Goal: Task Accomplishment & Management: Use online tool/utility

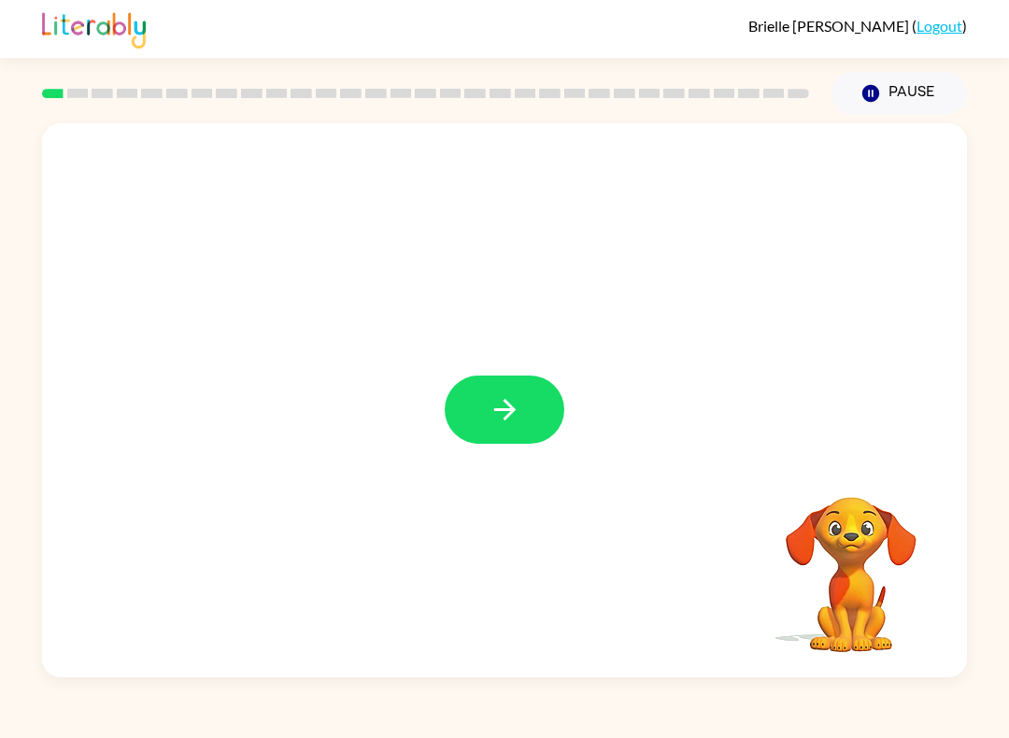
click at [495, 396] on icon "button" at bounding box center [505, 409] width 33 height 33
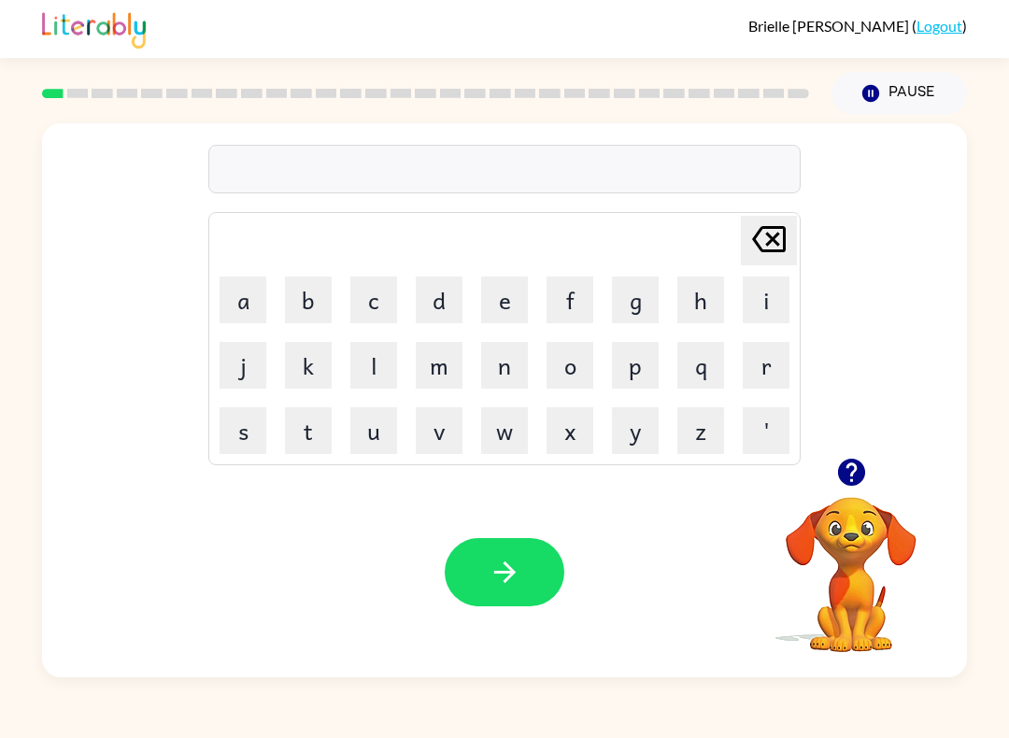
click at [507, 560] on icon "button" at bounding box center [505, 572] width 33 height 33
click at [513, 597] on button "button" at bounding box center [505, 572] width 120 height 68
click at [858, 481] on icon "button" at bounding box center [850, 472] width 27 height 27
click at [858, 481] on video "Your browser must support playing .mp4 files to use Literably. Please try using…" at bounding box center [851, 561] width 187 height 187
click at [530, 578] on button "button" at bounding box center [505, 572] width 120 height 68
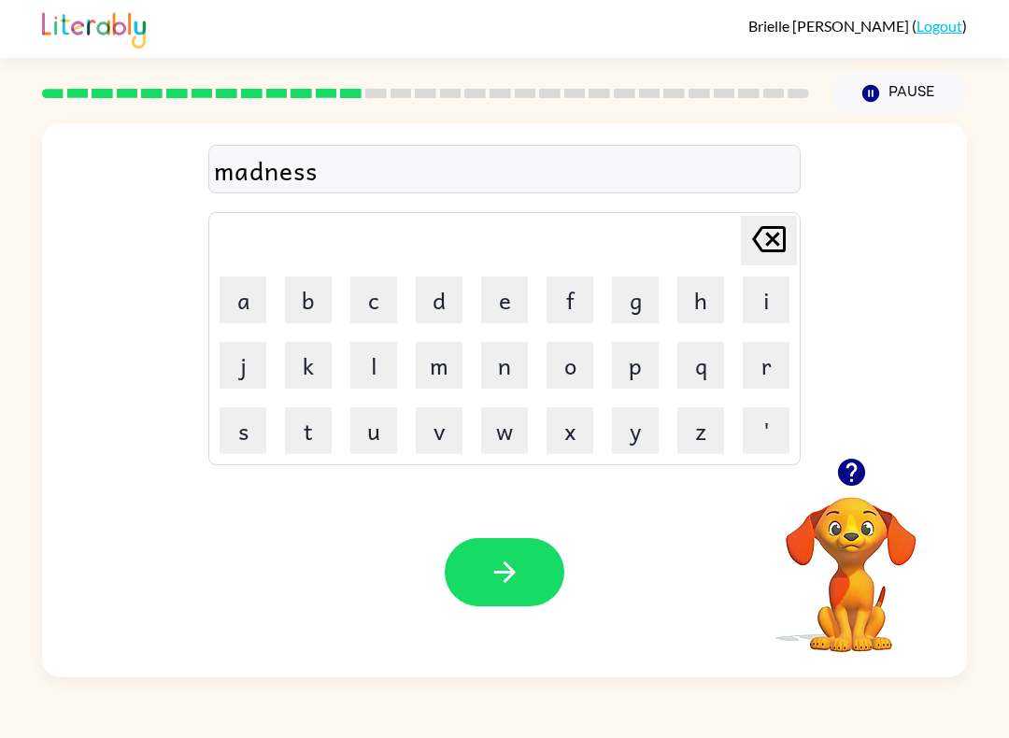
click at [502, 575] on icon "button" at bounding box center [505, 572] width 33 height 33
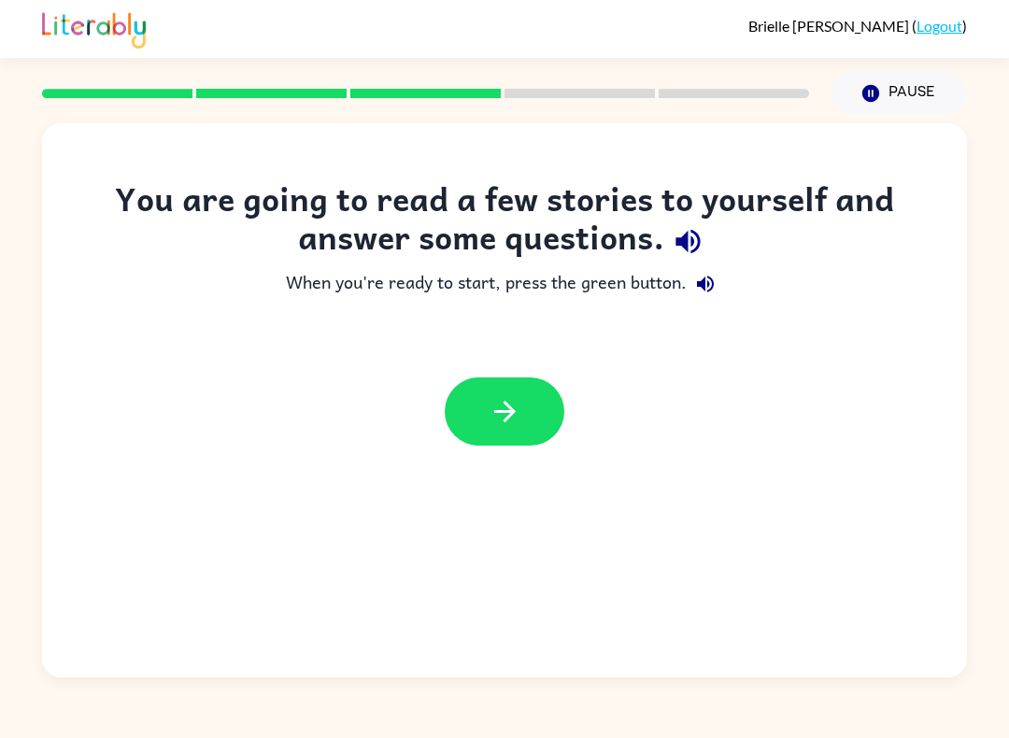
click at [489, 417] on icon "button" at bounding box center [505, 411] width 33 height 33
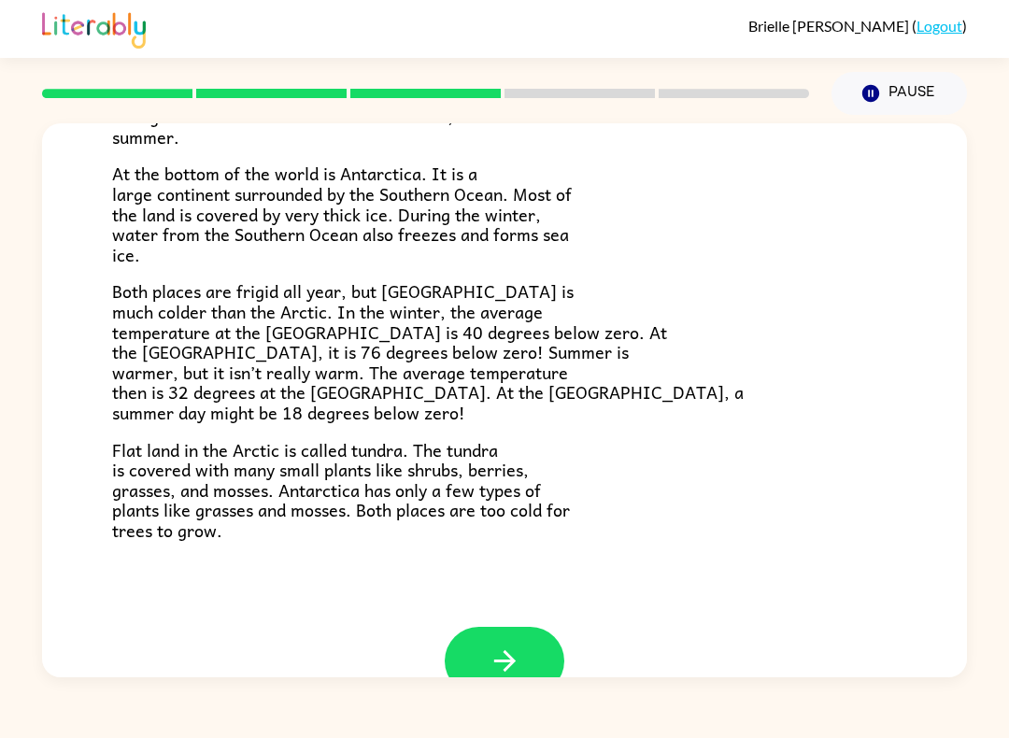
scroll to position [331, 0]
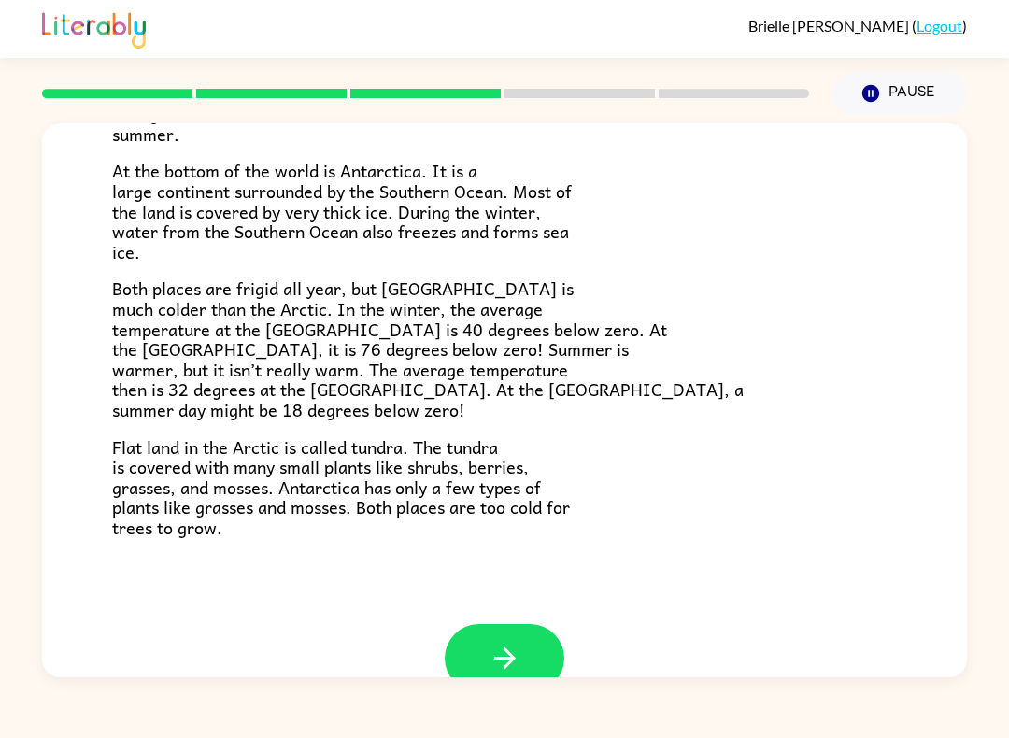
click at [523, 666] on button "button" at bounding box center [505, 658] width 120 height 68
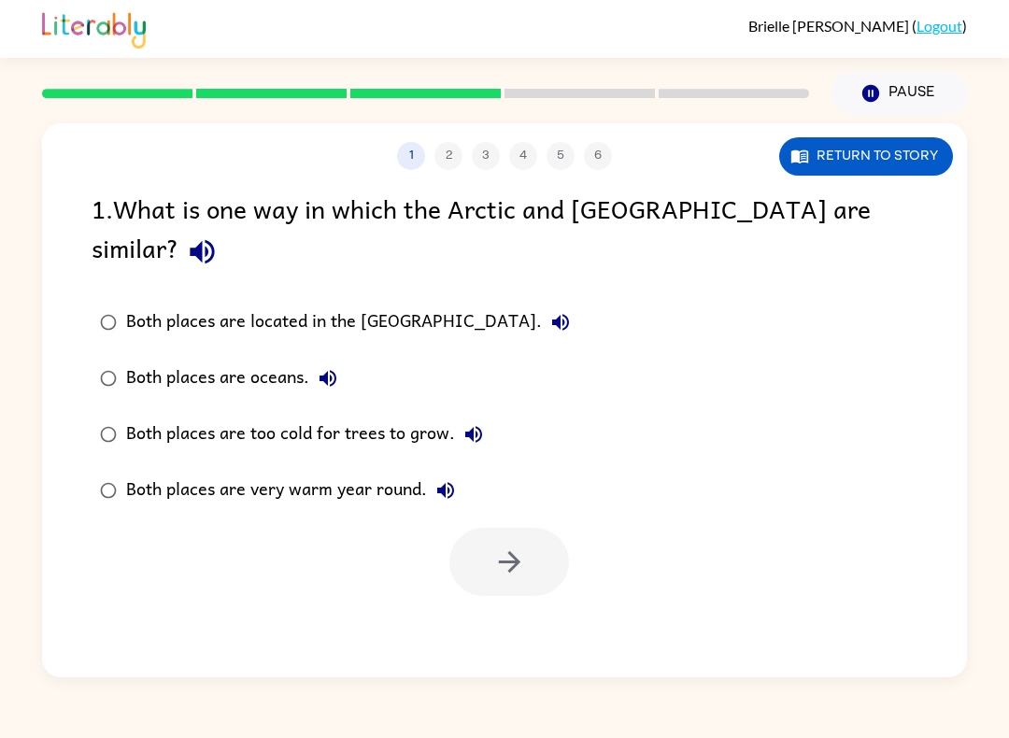
scroll to position [0, 0]
click at [302, 360] on div "Both places are oceans." at bounding box center [236, 378] width 220 height 37
click at [519, 545] on button "button" at bounding box center [509, 562] width 120 height 68
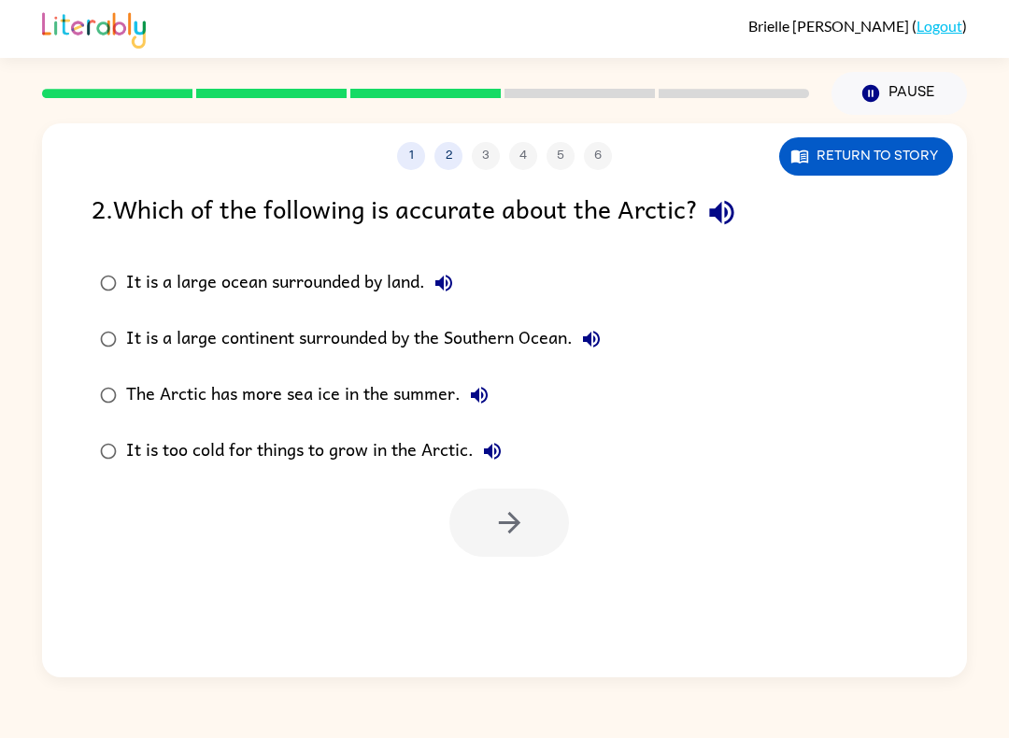
click at [379, 268] on div "It is a large ocean surrounded by land." at bounding box center [294, 282] width 336 height 37
click at [520, 537] on icon "button" at bounding box center [509, 522] width 33 height 33
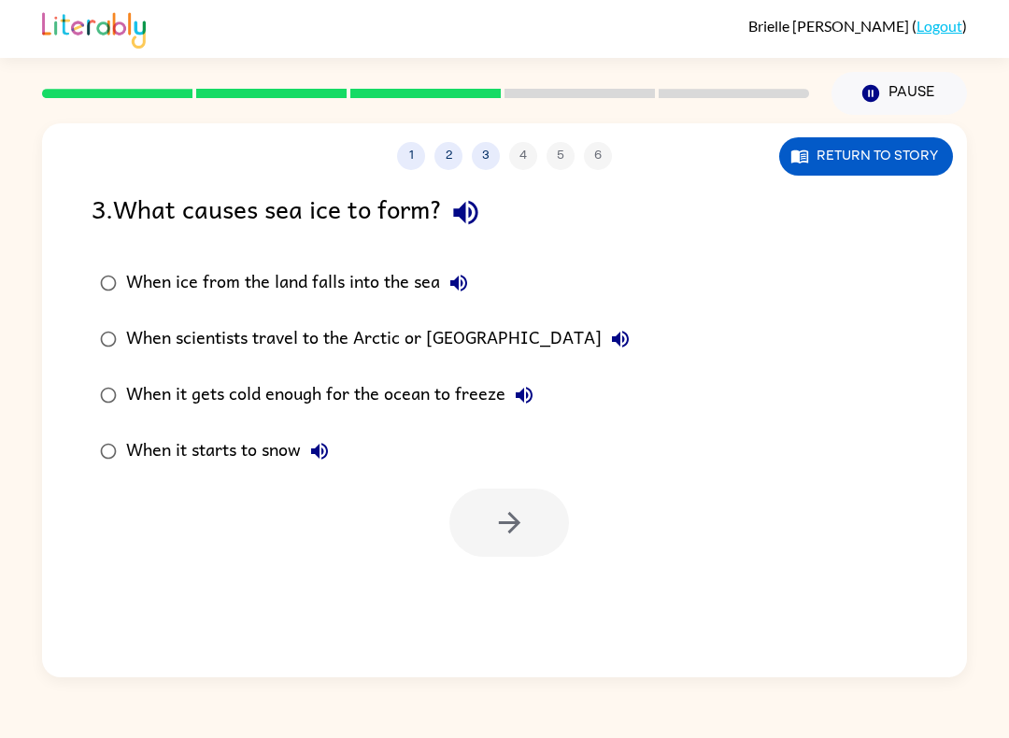
click at [213, 457] on div "When it starts to snow" at bounding box center [232, 451] width 212 height 37
click at [522, 522] on icon "button" at bounding box center [509, 522] width 33 height 33
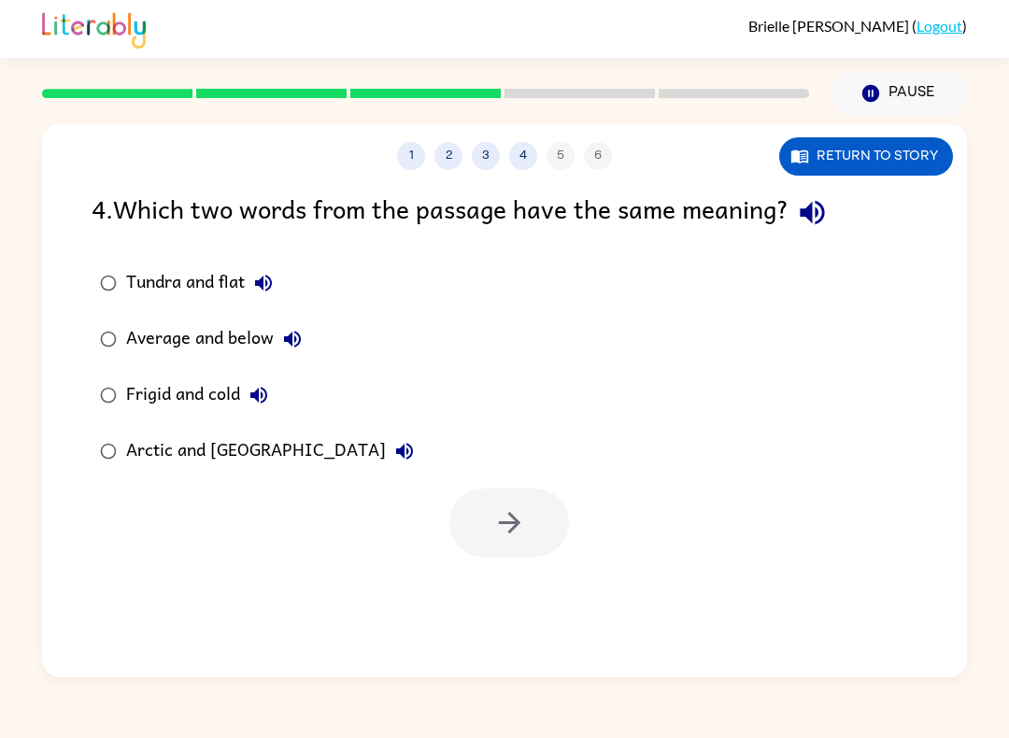
click at [225, 404] on div "Frigid and cold" at bounding box center [201, 395] width 151 height 37
click at [521, 513] on icon "button" at bounding box center [509, 522] width 33 height 33
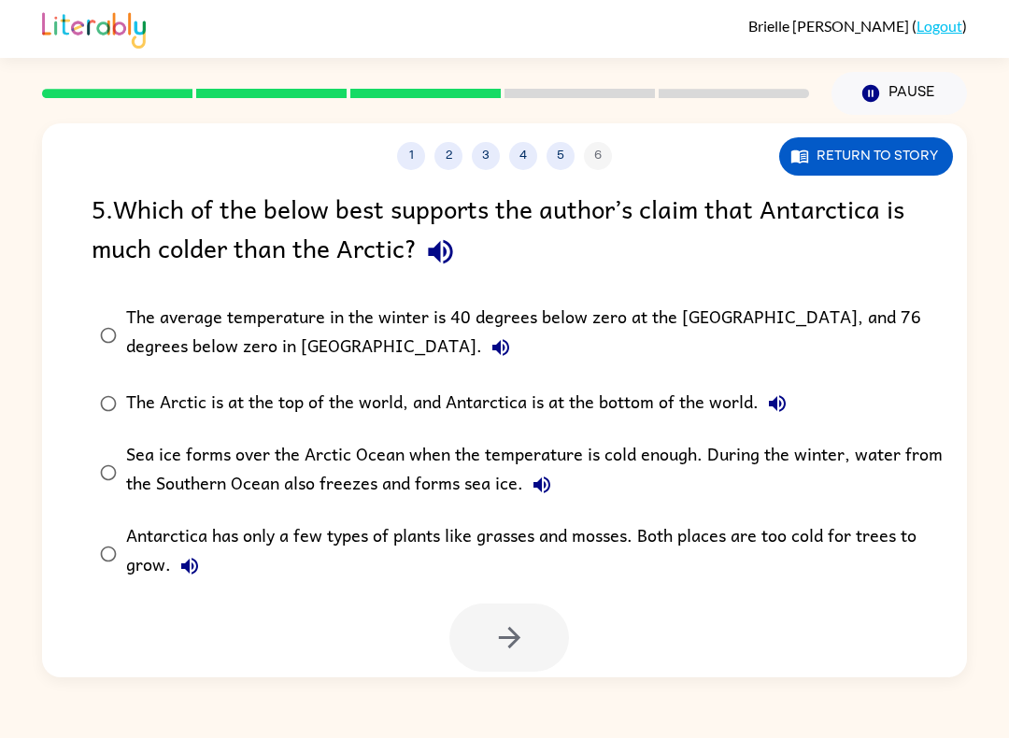
click at [621, 318] on div "The average temperature in the winter is 40 degrees below zero at the North Pol…" at bounding box center [534, 335] width 817 height 63
click at [520, 654] on icon "button" at bounding box center [509, 637] width 33 height 33
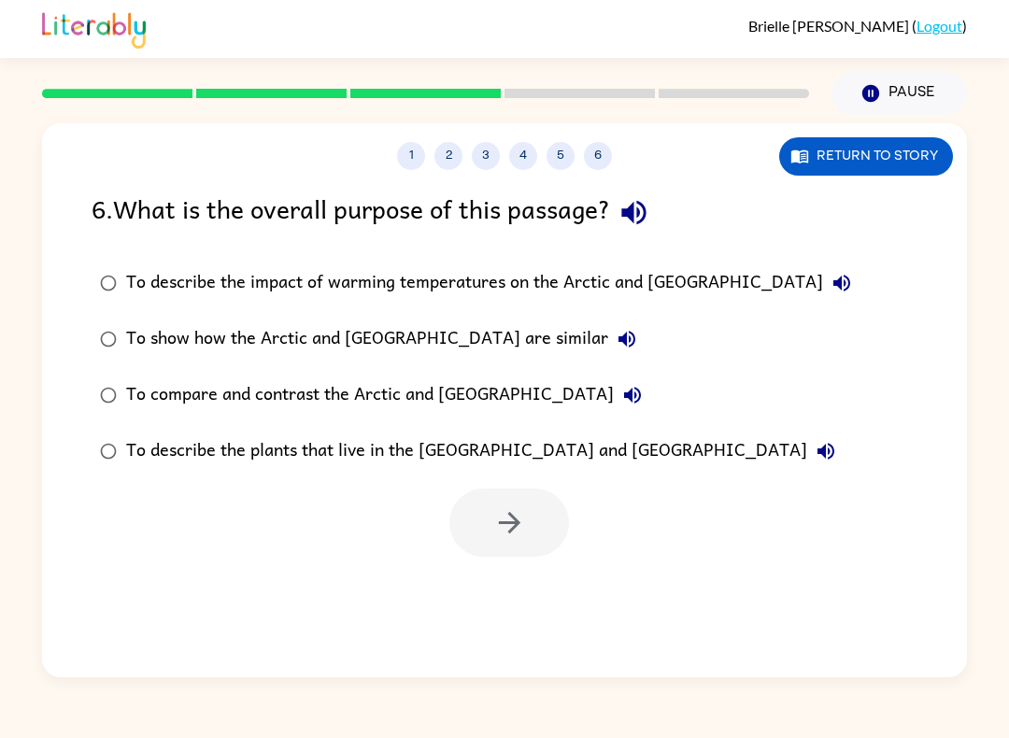
click at [482, 345] on div "To show how the Arctic and Antarctica are similar" at bounding box center [385, 338] width 519 height 37
click at [519, 539] on icon "button" at bounding box center [509, 522] width 33 height 33
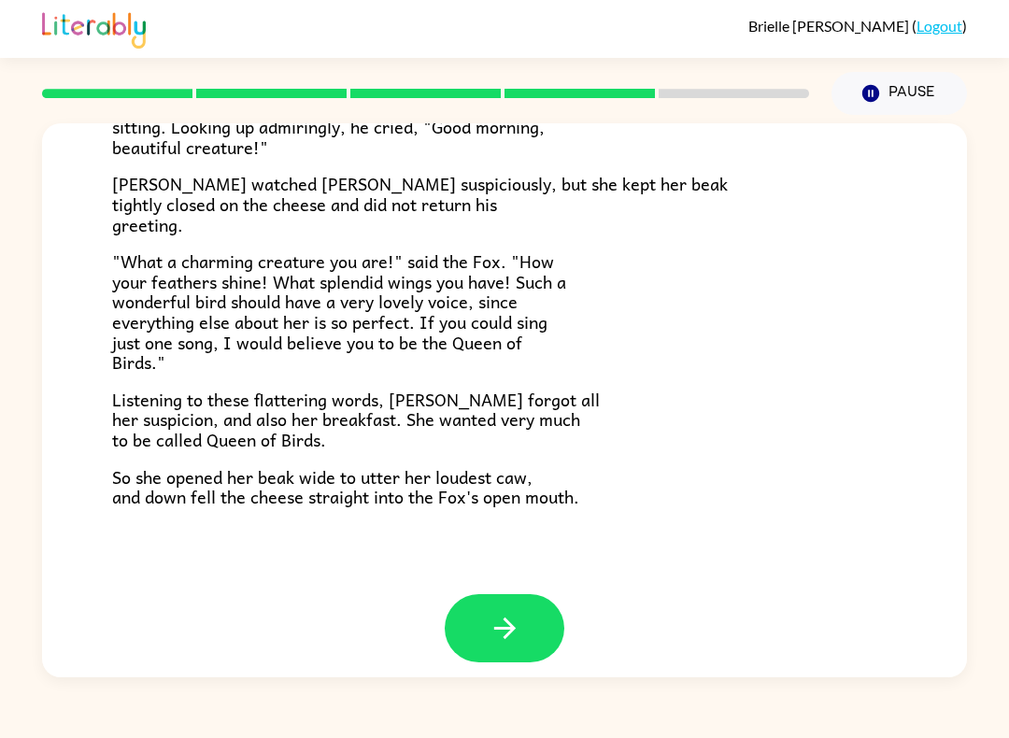
scroll to position [334, 0]
click at [497, 613] on icon "button" at bounding box center [505, 629] width 33 height 33
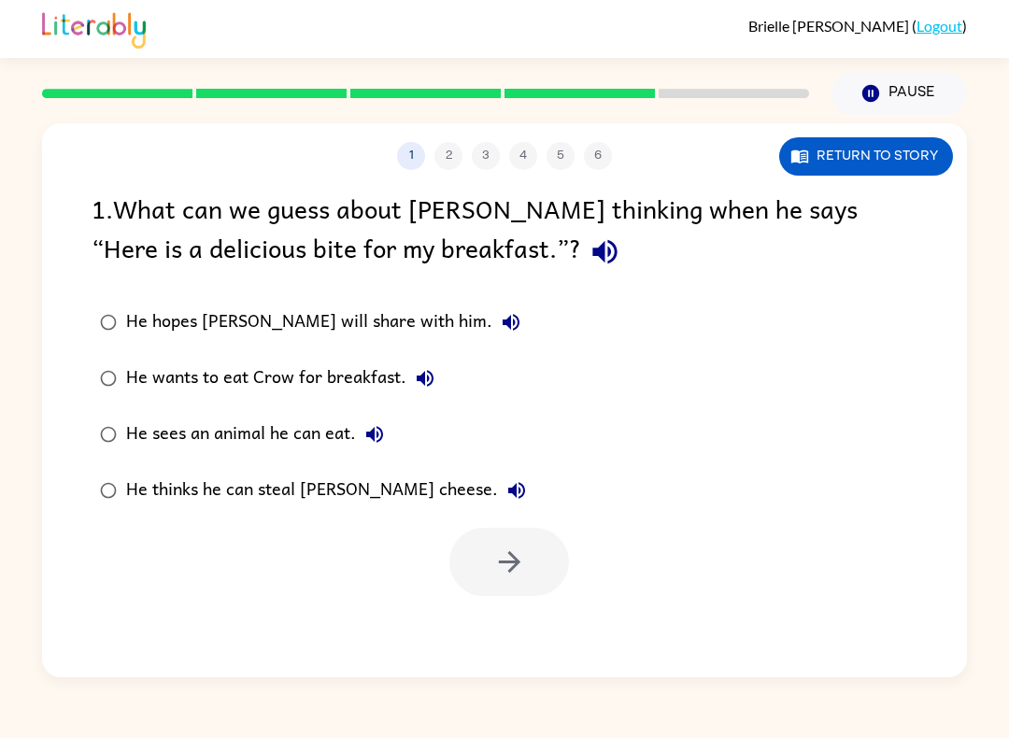
scroll to position [0, 0]
click at [382, 501] on div "He thinks he can steal Crow’s cheese." at bounding box center [330, 490] width 409 height 37
click at [284, 505] on div "He thinks he can steal Crow’s cheese." at bounding box center [330, 490] width 409 height 37
click at [523, 562] on icon "button" at bounding box center [509, 562] width 33 height 33
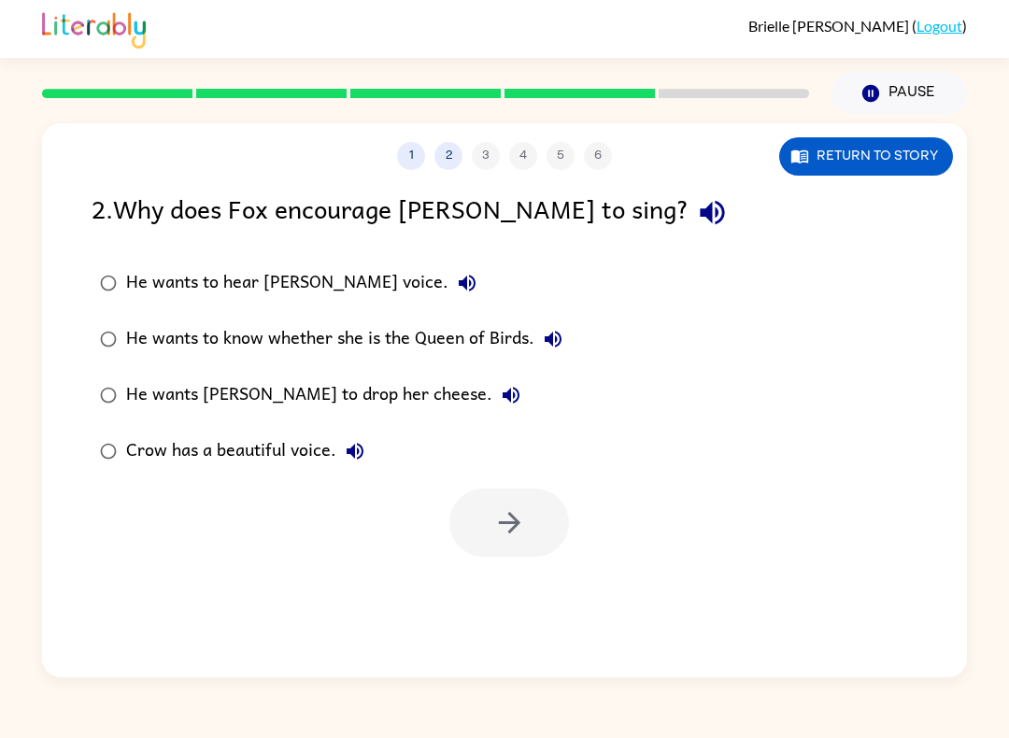
click at [494, 329] on div "He wants to know whether she is the Queen of Birds." at bounding box center [349, 338] width 446 height 37
click at [525, 337] on div "He wants to know whether she is the Queen of Birds." at bounding box center [349, 338] width 446 height 37
click at [529, 525] on button "button" at bounding box center [509, 523] width 120 height 68
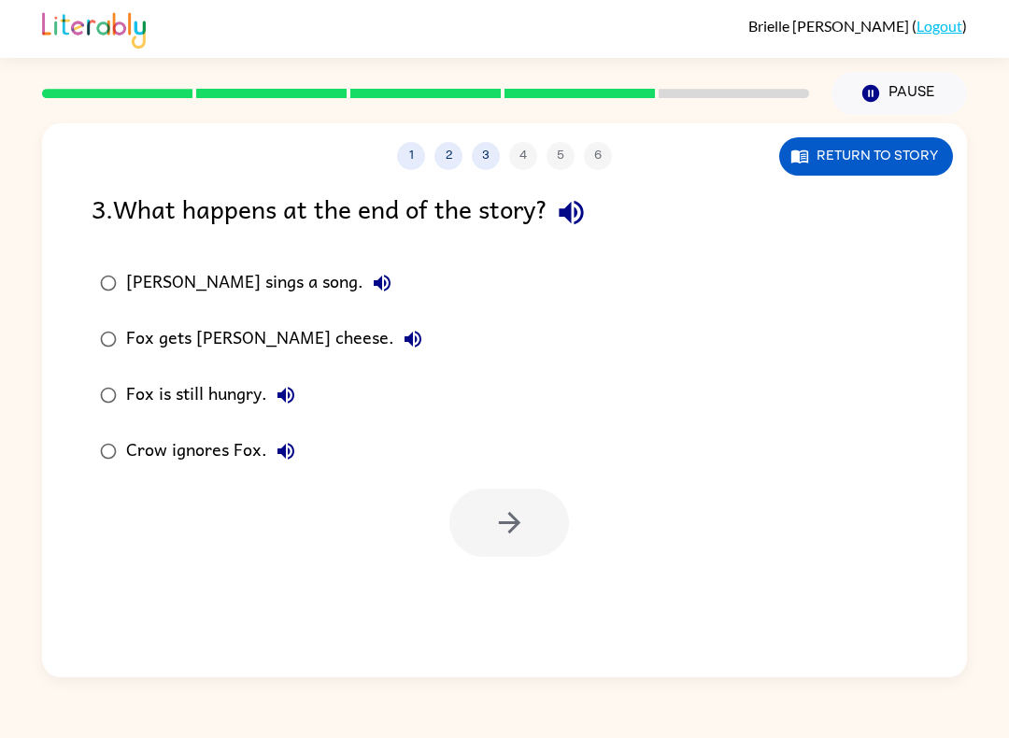
click at [289, 350] on div "Fox gets Crow's cheese." at bounding box center [279, 338] width 306 height 37
click at [514, 543] on button "button" at bounding box center [509, 523] width 120 height 68
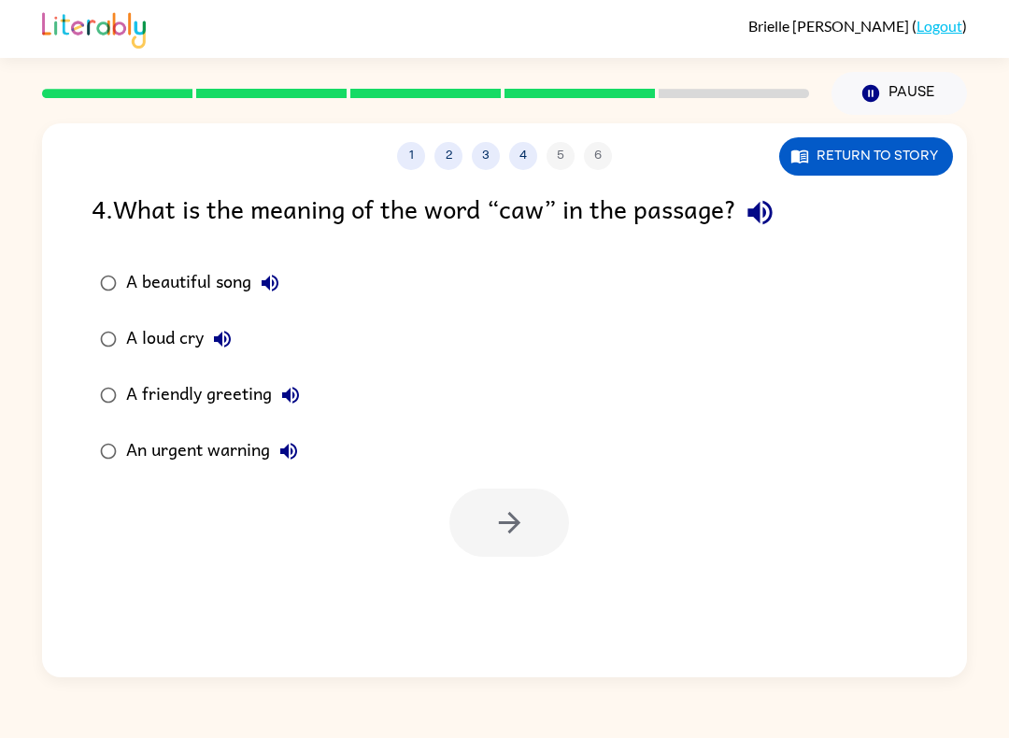
click at [248, 277] on div "A beautiful song" at bounding box center [207, 282] width 163 height 37
click at [527, 530] on button "button" at bounding box center [509, 523] width 120 height 68
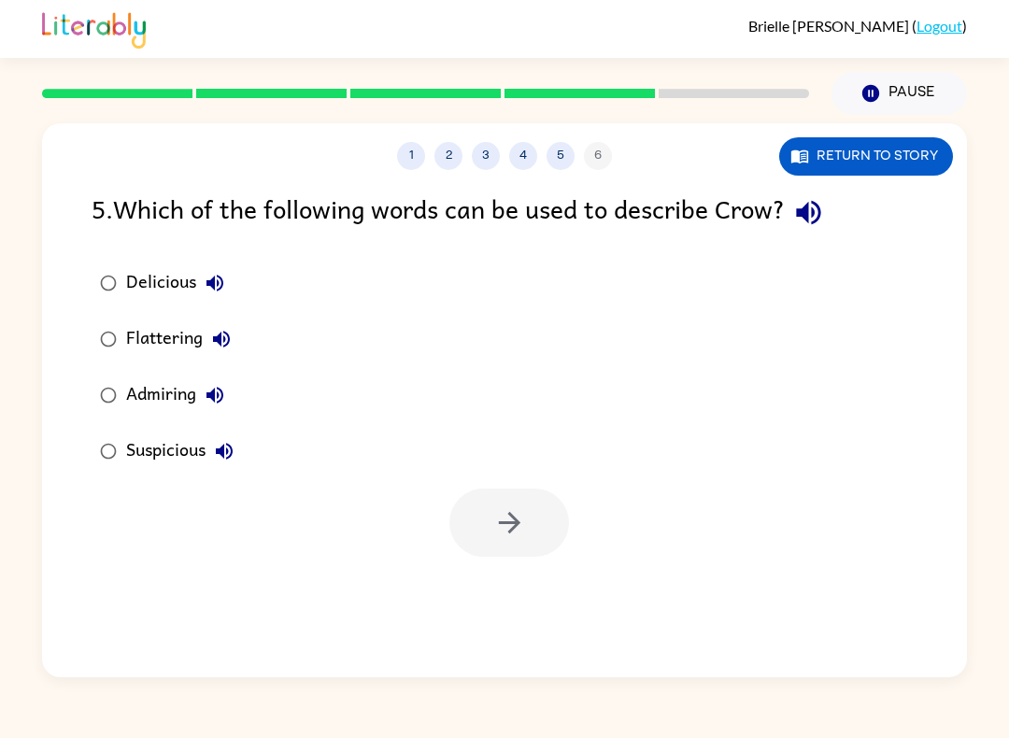
click at [180, 386] on div "Admiring" at bounding box center [179, 395] width 107 height 37
click at [190, 443] on div "Suspicious" at bounding box center [184, 451] width 117 height 37
click at [518, 532] on icon "button" at bounding box center [509, 522] width 33 height 33
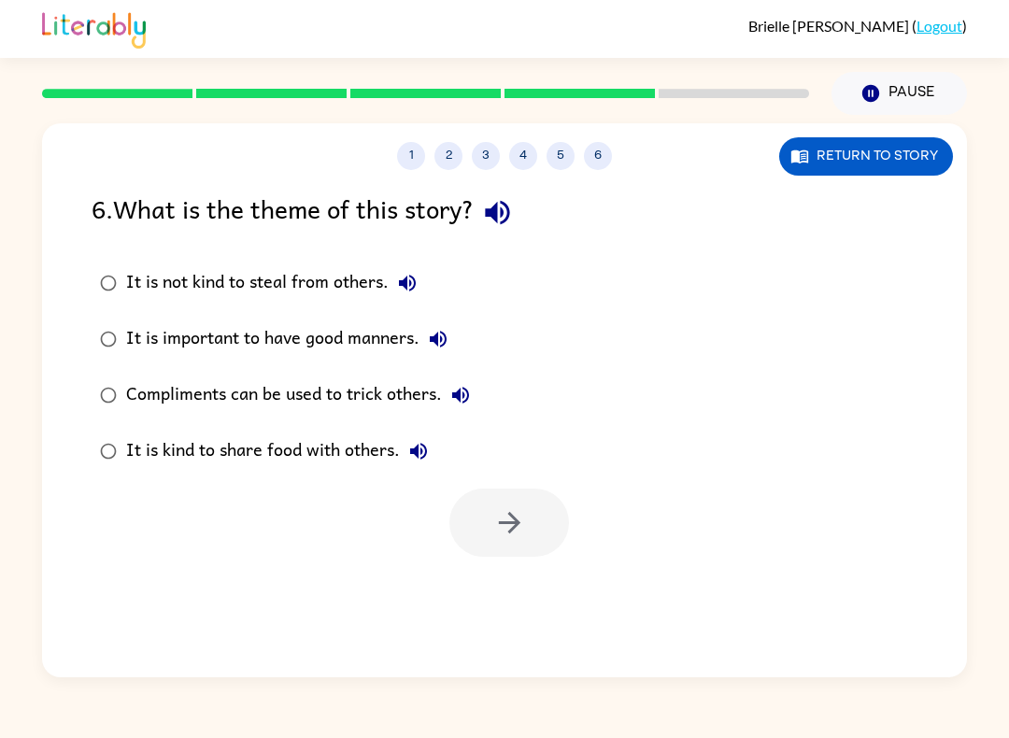
click at [360, 302] on div "It is not kind to steal from others." at bounding box center [276, 282] width 300 height 37
click at [336, 349] on div "It is important to have good manners." at bounding box center [291, 338] width 331 height 37
click at [503, 521] on icon "button" at bounding box center [509, 522] width 33 height 33
